Goal: Find specific page/section: Find specific page/section

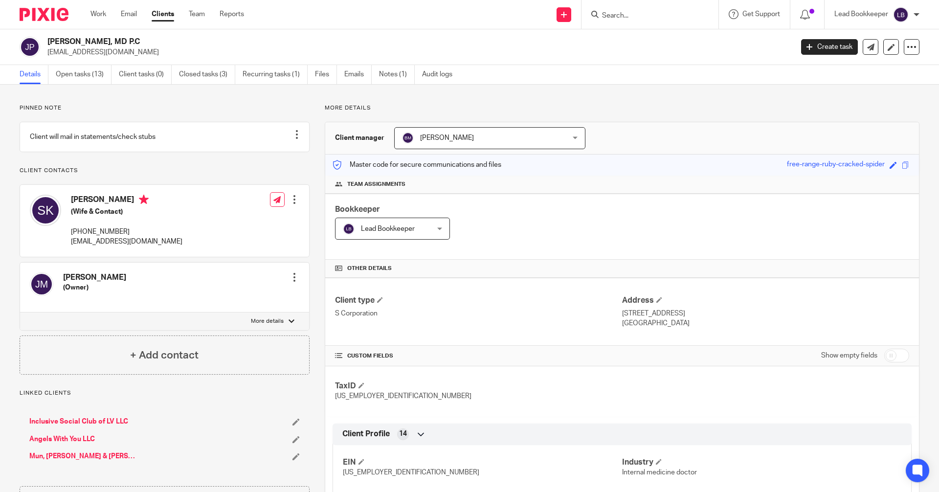
click at [606, 17] on input "Search" at bounding box center [645, 16] width 88 height 9
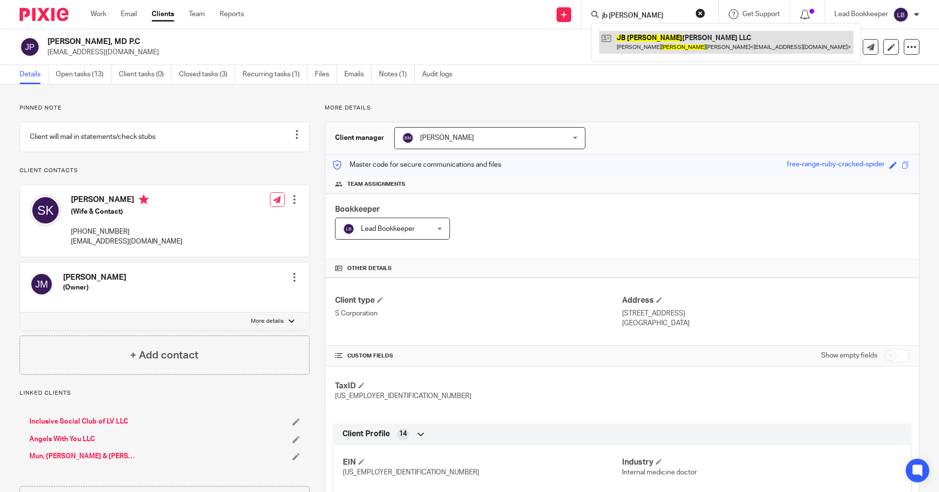
type input "jb jim"
click at [648, 45] on link at bounding box center [726, 42] width 254 height 23
click at [613, 46] on link at bounding box center [726, 42] width 254 height 23
